Goal: Information Seeking & Learning: Learn about a topic

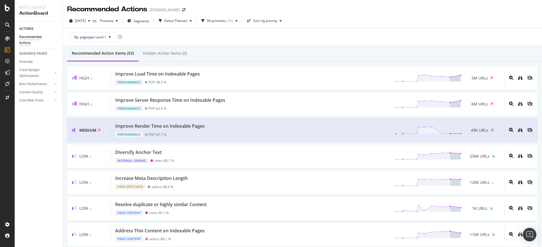
scroll to position [632, 0]
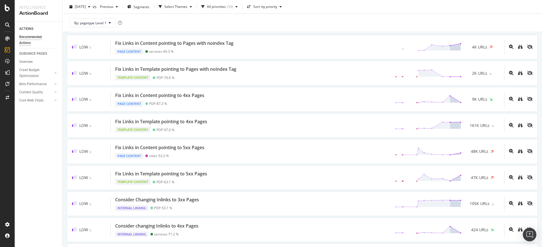
click at [34, 138] on div "ACTIONS Recommended Actions GUIDANCE PAGES Overview Crawl Budget Optimization L…" at bounding box center [39, 134] width 48 height 226
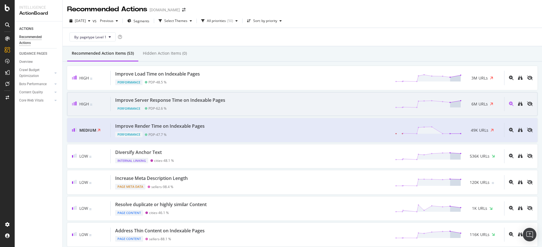
scroll to position [186, 0]
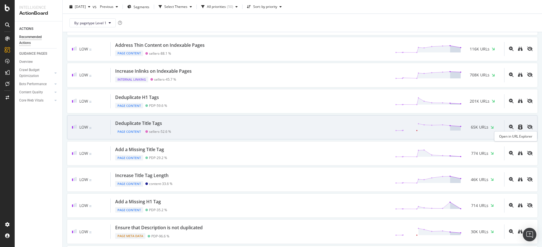
click at [518, 130] on link at bounding box center [520, 127] width 5 height 5
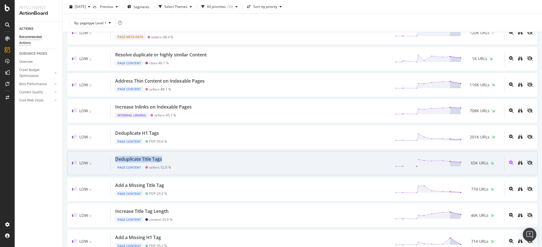
scroll to position [148, 0]
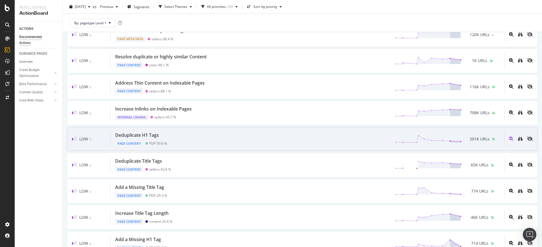
click at [148, 132] on div "Deduplicate H1 Tags" at bounding box center [137, 135] width 44 height 6
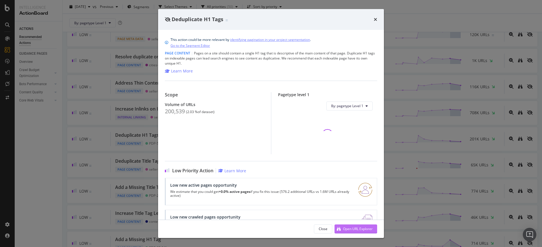
click at [358, 229] on div "Open URL Explorer" at bounding box center [358, 229] width 30 height 5
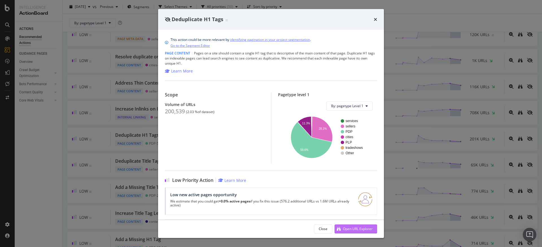
click at [352, 232] on div "Open URL Explorer" at bounding box center [358, 229] width 30 height 5
click at [375, 19] on icon "times" at bounding box center [375, 19] width 3 height 5
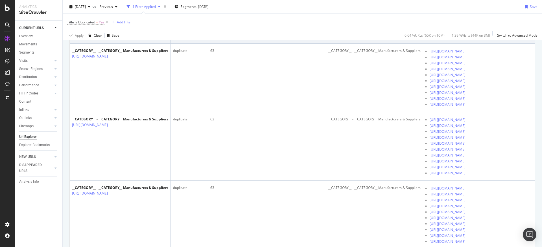
scroll to position [0, 73]
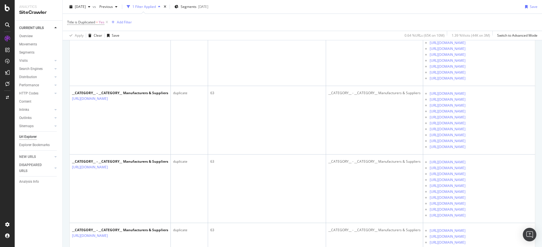
scroll to position [0, 0]
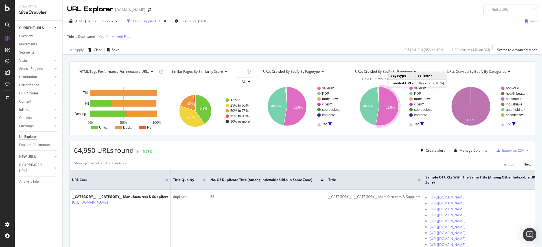
click at [389, 117] on icon "A chart." at bounding box center [387, 106] width 23 height 39
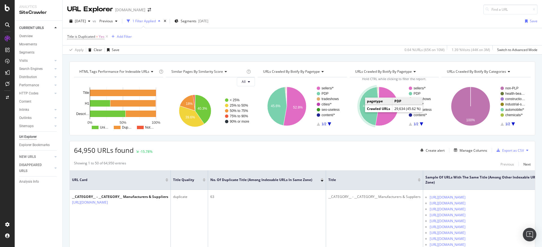
click at [365, 113] on icon "A chart." at bounding box center [369, 106] width 19 height 39
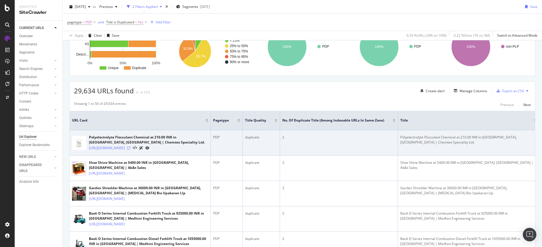
click at [130, 149] on icon at bounding box center [128, 148] width 3 height 3
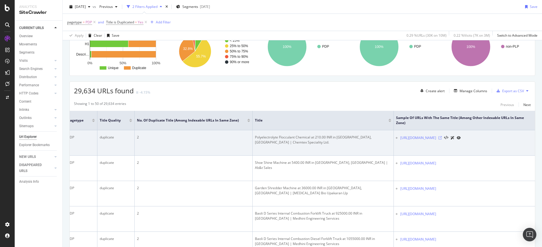
click at [442, 140] on icon at bounding box center [440, 137] width 3 height 3
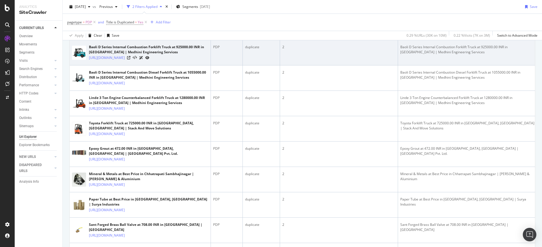
scroll to position [360, 0]
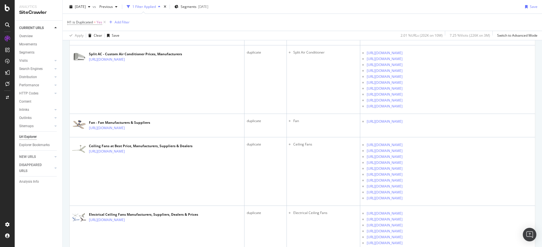
scroll to position [2123, 0]
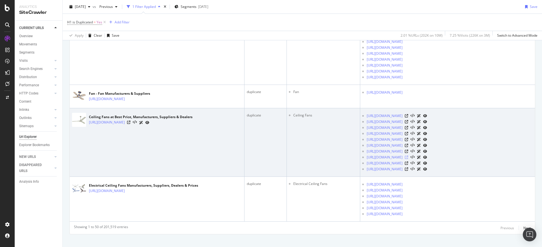
click at [408, 156] on icon at bounding box center [406, 157] width 3 height 3
click at [408, 150] on icon at bounding box center [406, 151] width 3 height 3
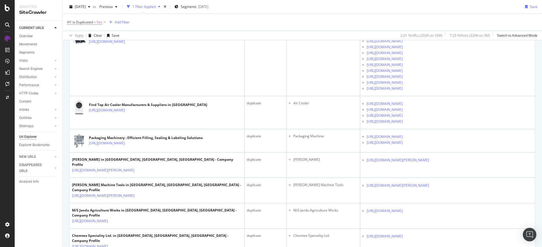
scroll to position [0, 0]
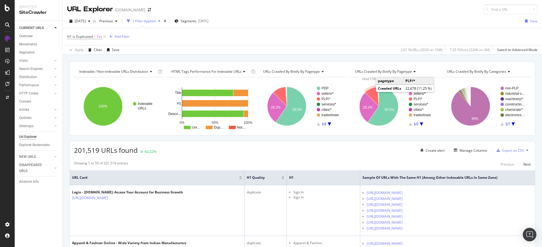
click at [370, 91] on icon "A chart." at bounding box center [372, 96] width 14 height 19
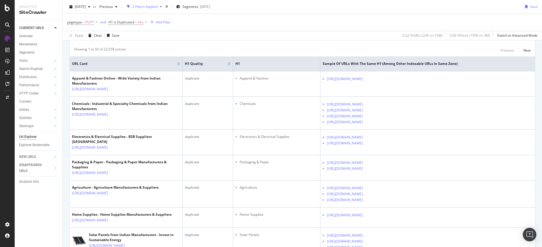
scroll to position [128, 0]
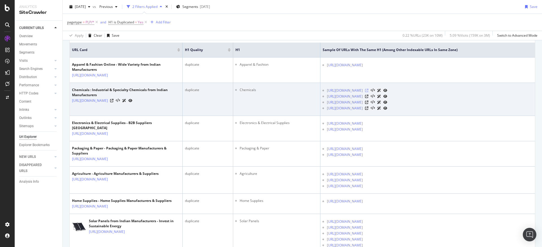
click at [369, 90] on icon at bounding box center [366, 90] width 3 height 3
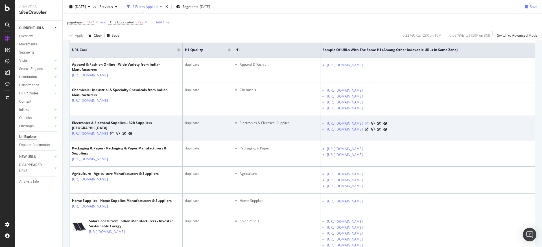
click at [369, 123] on icon at bounding box center [366, 123] width 3 height 3
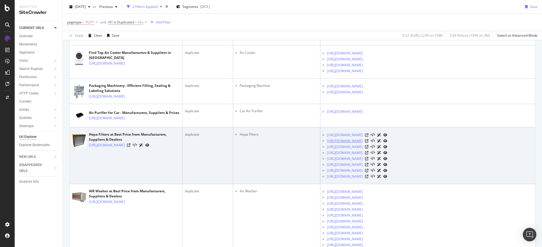
scroll to position [367, 0]
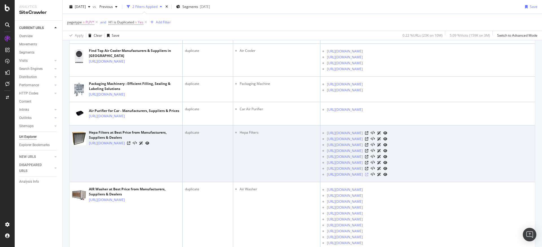
click at [369, 177] on icon at bounding box center [366, 174] width 3 height 3
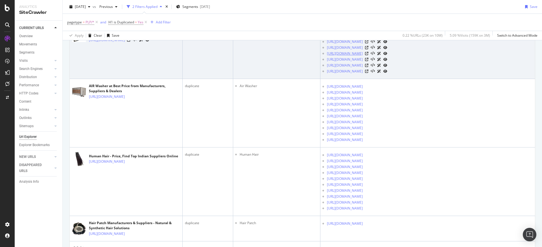
scroll to position [0, 0]
